Goal: Transaction & Acquisition: Purchase product/service

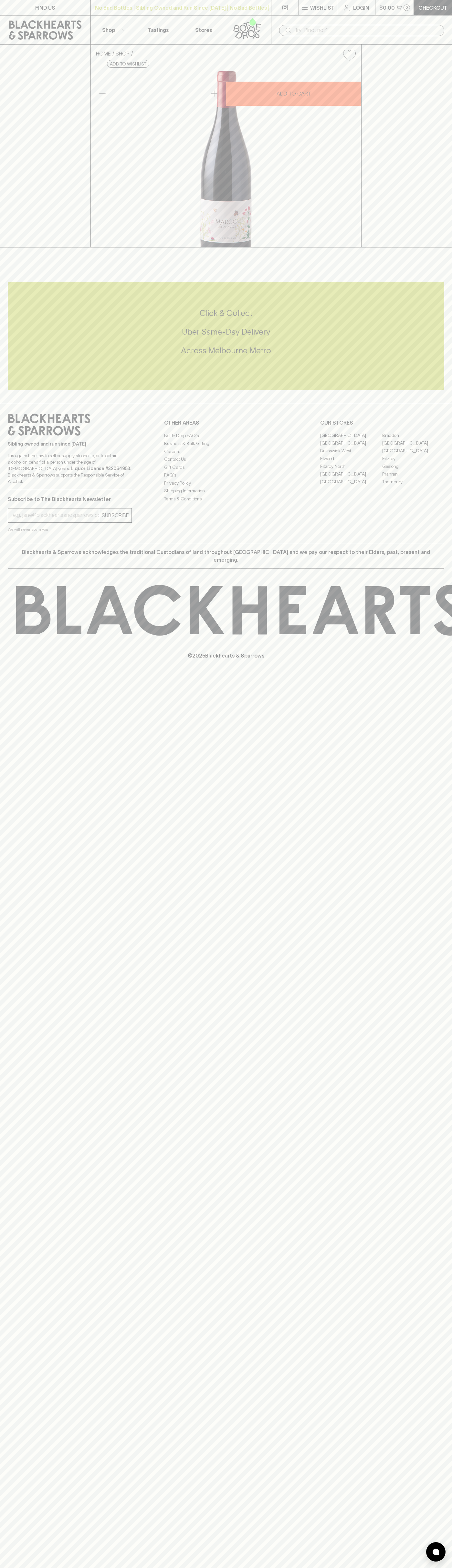
click at [8, 26] on icon at bounding box center [45, 30] width 81 height 19
click at [104, 1567] on html "FIND US | No Bad Bottles | Sibling Owned and Run Since [DATE] | No Bad Bottles …" at bounding box center [226, 784] width 452 height 1568
